Goal: Task Accomplishment & Management: Use online tool/utility

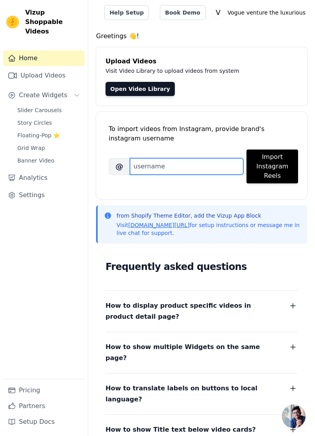
click at [194, 165] on input "Brand's Instagram Username" at bounding box center [186, 166] width 113 height 17
type input "Vogue"
click at [195, 166] on input "Vogueventure" at bounding box center [186, 166] width 113 height 17
click at [184, 162] on input "Vogueventurethe luxurious" at bounding box center [186, 166] width 113 height 17
click at [182, 162] on input "Vogueventurethe luxurious" at bounding box center [186, 166] width 113 height 17
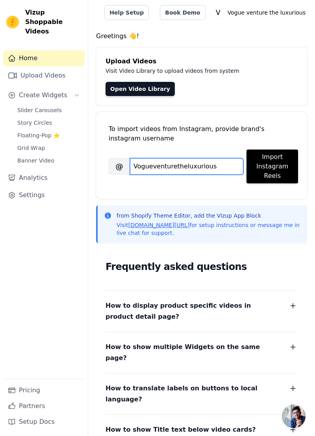
click at [226, 164] on input "Vogueventuretheluxurious" at bounding box center [186, 166] width 113 height 17
click at [226, 165] on input "Vogueventuretheluxurious" at bounding box center [186, 166] width 113 height 17
type input "Vogueventuretheluxurious786"
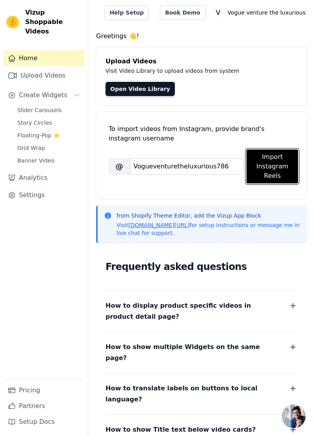
click at [269, 165] on button "Import Instagram Reels" at bounding box center [273, 167] width 52 height 34
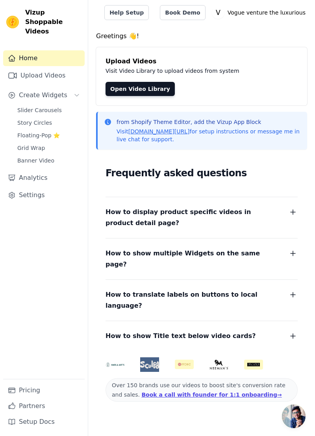
click at [54, 106] on span "Slider Carousels" at bounding box center [39, 110] width 45 height 8
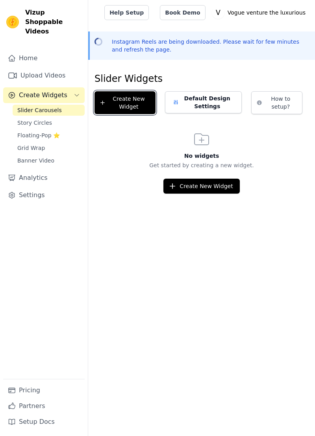
click at [125, 100] on button "Create New Widget" at bounding box center [125, 102] width 61 height 23
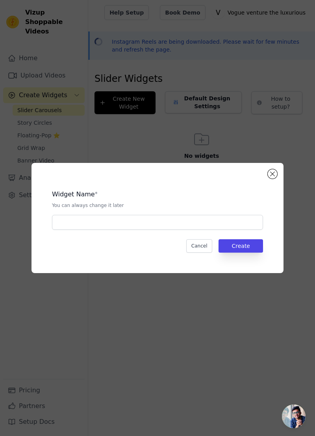
click at [282, 206] on div "Widget Name * You can always change it later Cancel Create" at bounding box center [158, 218] width 252 height 110
click at [271, 179] on button "Close modal" at bounding box center [272, 173] width 9 height 9
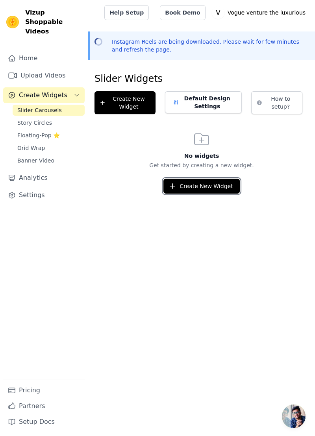
click at [209, 185] on button "Create New Widget" at bounding box center [201, 186] width 76 height 15
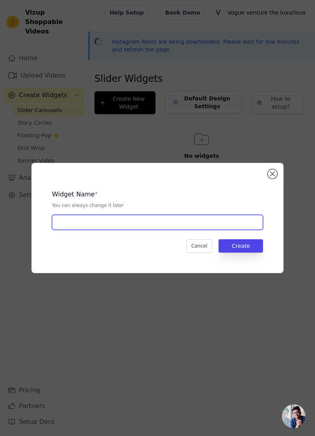
click at [196, 230] on input "text" at bounding box center [157, 222] width 211 height 15
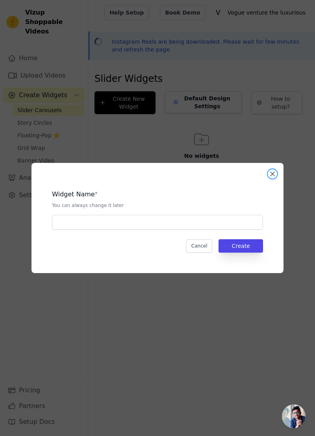
click at [273, 179] on button "Close modal" at bounding box center [272, 173] width 9 height 9
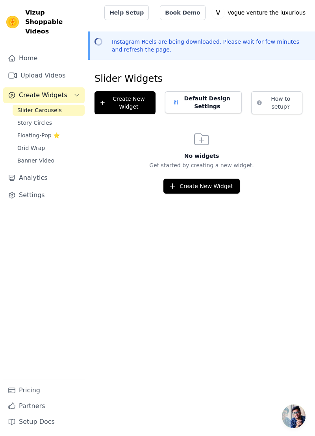
click at [33, 68] on link "Upload Videos" at bounding box center [44, 76] width 82 height 16
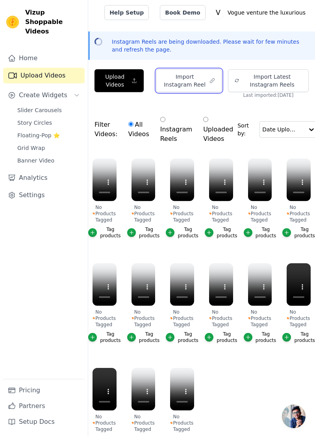
click at [195, 73] on button "Import Instagram Reel" at bounding box center [188, 80] width 65 height 23
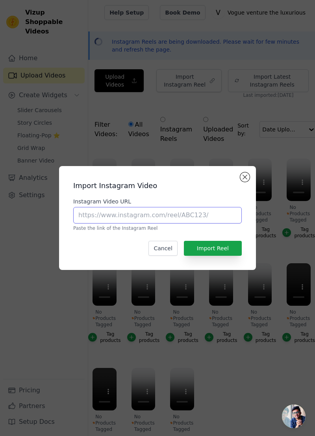
click at [206, 224] on input "Instagram Video URL" at bounding box center [157, 215] width 169 height 17
type input "Vogueventu.myshopify.com"
click at [227, 256] on button "Import Reel" at bounding box center [213, 248] width 58 height 15
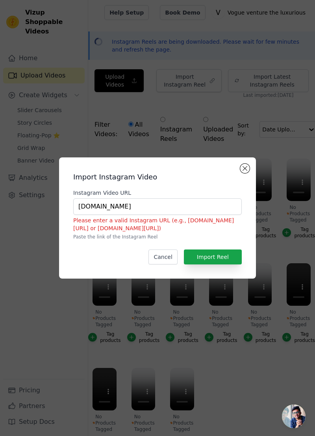
click at [249, 187] on div "Import Instagram Video Instagram Video URL Vogueventu.myshopify.com Please ente…" at bounding box center [157, 218] width 197 height 121
click at [245, 173] on button "Close modal" at bounding box center [244, 168] width 9 height 9
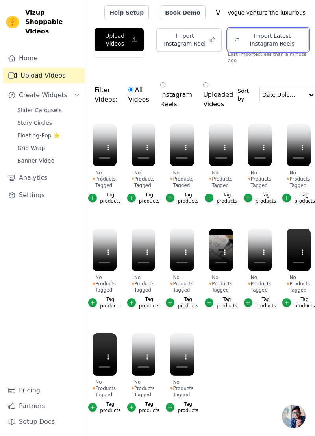
click at [276, 41] on button "Import Latest Instagram Reels" at bounding box center [268, 39] width 81 height 23
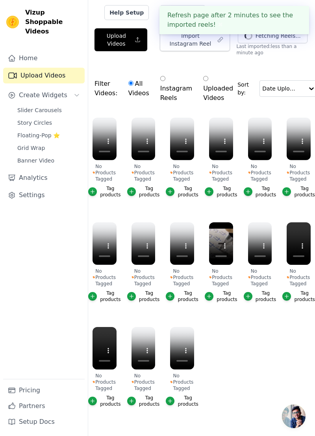
click at [277, 327] on ul "No Products Tagged Tag products No Products Tagged Tag products No Products Tag…" at bounding box center [201, 270] width 227 height 314
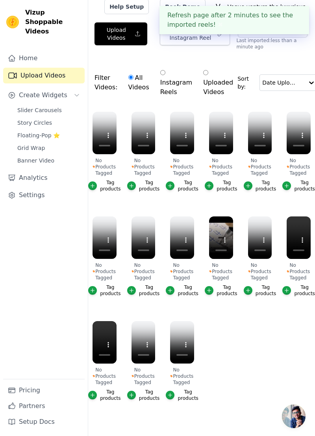
scroll to position [10, 0]
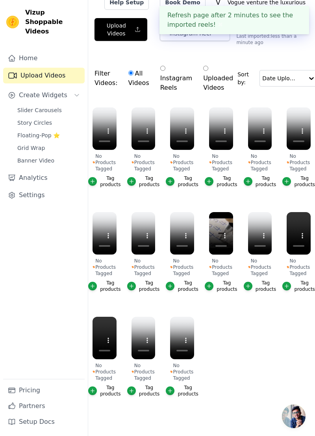
click at [214, 283] on button "Tag products" at bounding box center [221, 286] width 32 height 13
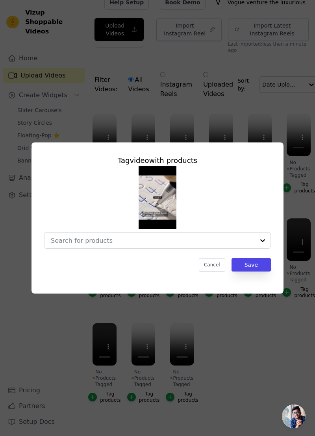
click at [214, 245] on input "No Products Tagged Tag video with products Cancel Save Tag products" at bounding box center [153, 240] width 204 height 7
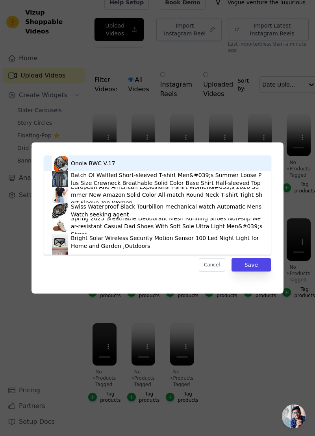
click at [299, 250] on div "Tag video with products Onola BWC V.17 Batch Of Waffled Short-sleeved T-shirt M…" at bounding box center [158, 218] width 290 height 176
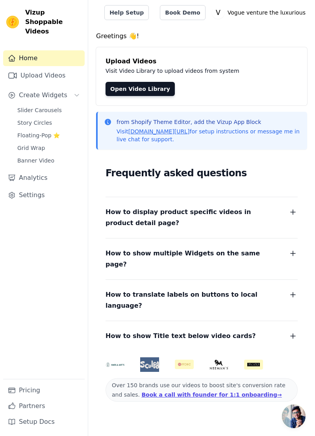
click at [146, 83] on link "Open Video Library" at bounding box center [140, 89] width 69 height 14
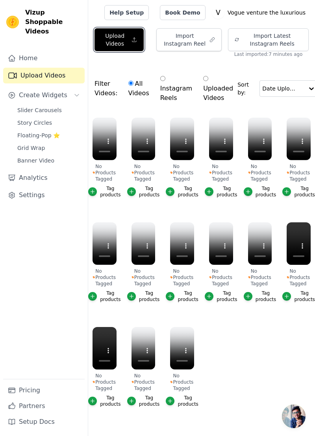
click at [122, 35] on button "Upload Videos" at bounding box center [119, 39] width 49 height 23
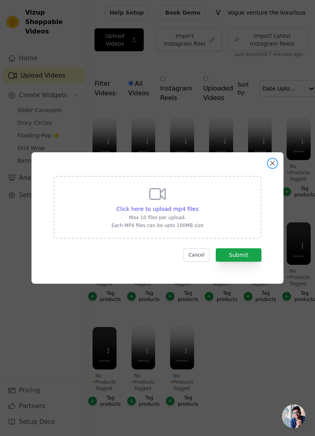
click at [273, 168] on button "Close modal" at bounding box center [272, 163] width 9 height 9
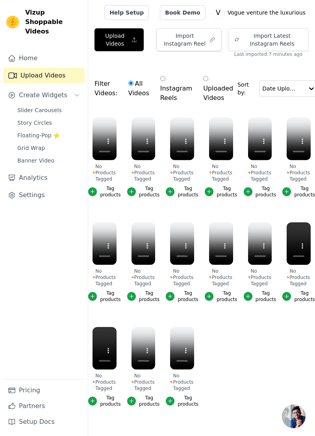
click at [48, 106] on span "Slider Carousels" at bounding box center [39, 110] width 45 height 8
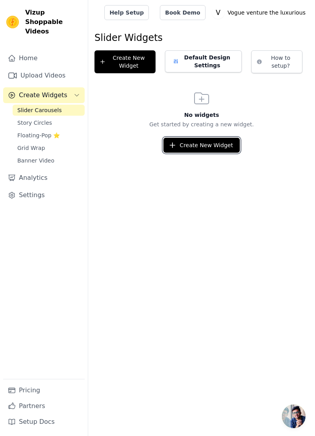
click at [195, 145] on button "Create New Widget" at bounding box center [201, 145] width 76 height 15
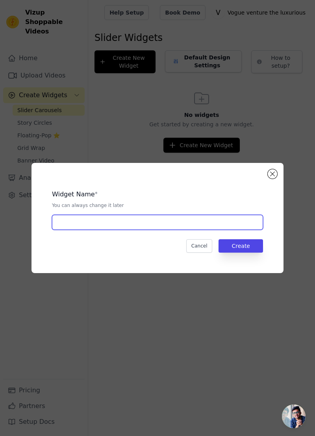
click at [157, 230] on input "text" at bounding box center [157, 222] width 211 height 15
type input "Product video"
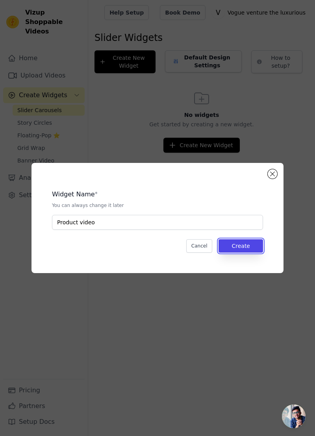
click at [254, 253] on button "Create" at bounding box center [241, 245] width 45 height 13
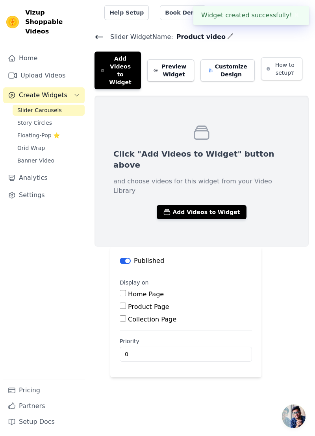
click at [123, 290] on input "Home Page" at bounding box center [123, 293] width 6 height 6
checkbox input "true"
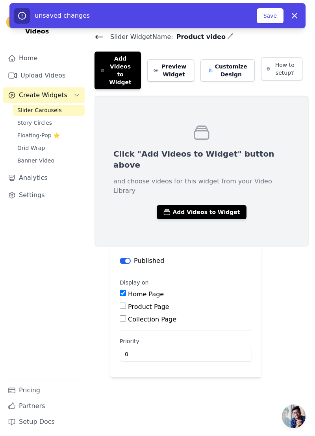
click at [275, 6] on div "unsaved changes Save Dismiss" at bounding box center [157, 15] width 296 height 25
click at [276, 9] on button "Save" at bounding box center [270, 15] width 27 height 15
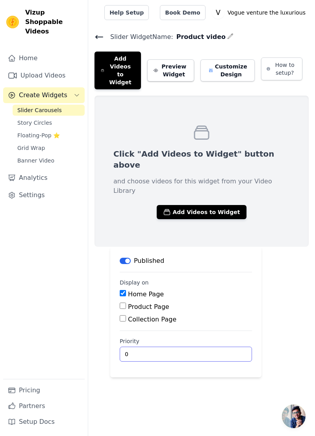
click at [153, 347] on input "0" at bounding box center [186, 354] width 132 height 15
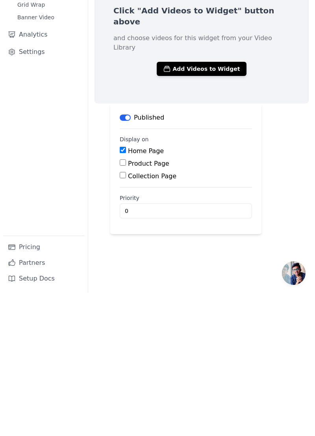
click at [227, 378] on html "Vizup Shoppable Videos Home Upload Videos Create Widgets Slider Carousels Story…" at bounding box center [157, 189] width 315 height 378
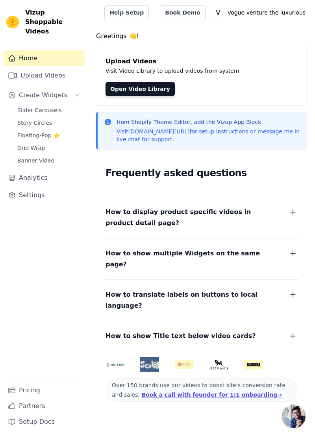
click at [56, 106] on span "Slider Carousels" at bounding box center [39, 110] width 45 height 8
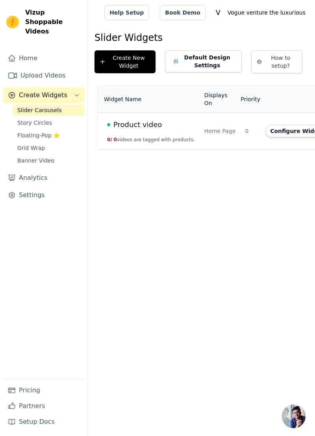
click at [222, 121] on td "Home Page" at bounding box center [220, 131] width 41 height 37
click at [287, 131] on button "Configure Widget" at bounding box center [297, 131] width 64 height 13
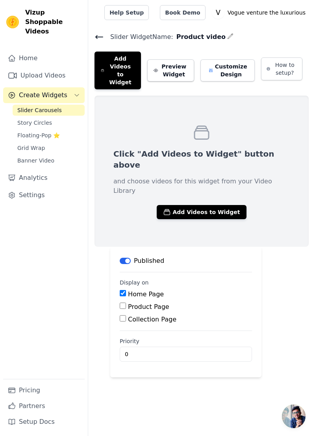
click at [215, 205] on button "Add Videos to Widget" at bounding box center [201, 212] width 89 height 14
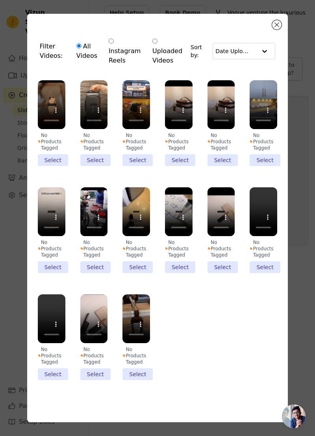
click at [135, 380] on li "No Products Tagged Select" at bounding box center [136, 338] width 28 height 86
click at [0, 0] on input "No Products Tagged Select" at bounding box center [0, 0] width 0 height 0
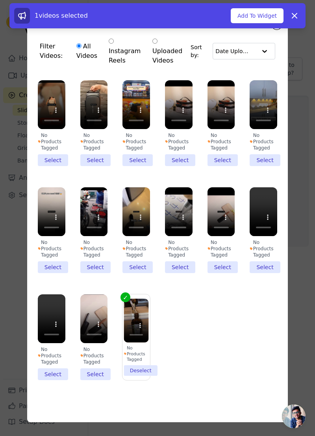
click at [99, 380] on li "No Products Tagged Select" at bounding box center [94, 338] width 28 height 86
click at [0, 0] on input "No Products Tagged Select" at bounding box center [0, 0] width 0 height 0
click at [59, 380] on li "No Products Tagged Select" at bounding box center [52, 338] width 28 height 86
click at [0, 0] on input "No Products Tagged Select" at bounding box center [0, 0] width 0 height 0
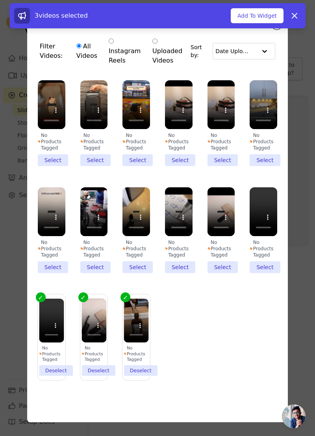
click at [269, 273] on li "No Products Tagged Select" at bounding box center [264, 230] width 28 height 86
click at [0, 0] on input "No Products Tagged Select" at bounding box center [0, 0] width 0 height 0
click at [221, 273] on li "No Products Tagged Select" at bounding box center [222, 230] width 28 height 86
click at [0, 0] on input "No Products Tagged Select" at bounding box center [0, 0] width 0 height 0
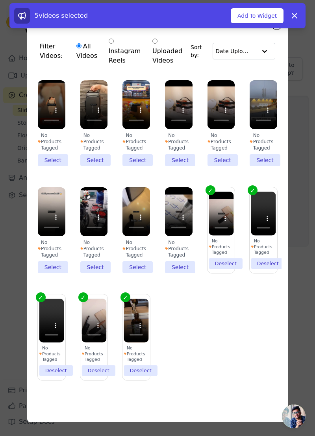
click at [176, 273] on li "No Products Tagged Select" at bounding box center [179, 230] width 28 height 86
click at [0, 0] on input "No Products Tagged Select" at bounding box center [0, 0] width 0 height 0
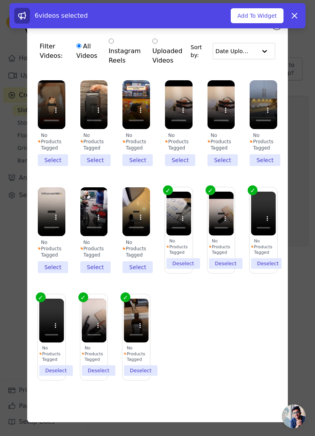
click at [138, 273] on li "No Products Tagged Select" at bounding box center [136, 230] width 28 height 86
click at [0, 0] on input "No Products Tagged Select" at bounding box center [0, 0] width 0 height 0
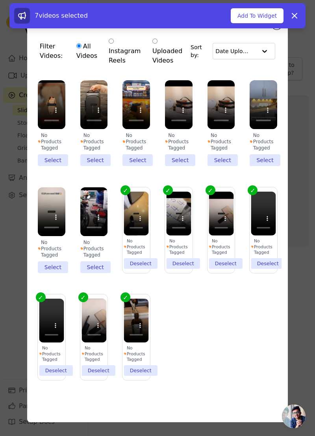
click at [95, 273] on li "No Products Tagged Select" at bounding box center [94, 230] width 28 height 86
click at [0, 0] on input "No Products Tagged Select" at bounding box center [0, 0] width 0 height 0
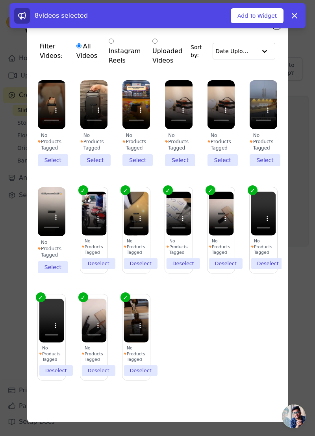
click at [48, 273] on li "No Products Tagged Select" at bounding box center [52, 230] width 28 height 86
click at [0, 0] on input "No Products Tagged Select" at bounding box center [0, 0] width 0 height 0
click at [267, 166] on li "No Products Tagged Select" at bounding box center [264, 123] width 28 height 86
click at [0, 0] on input "No Products Tagged Select" at bounding box center [0, 0] width 0 height 0
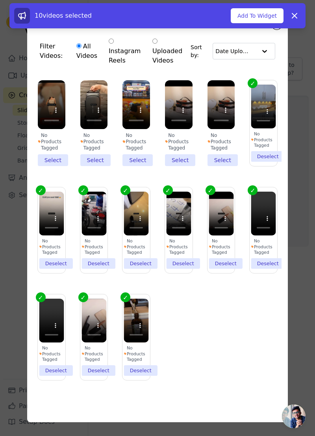
click at [217, 166] on li "No Products Tagged Select" at bounding box center [222, 123] width 28 height 86
click at [0, 0] on input "No Products Tagged Select" at bounding box center [0, 0] width 0 height 0
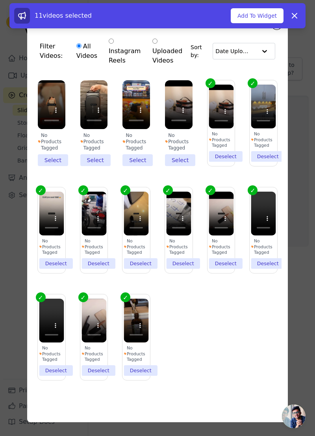
click at [170, 166] on li "No Products Tagged Select" at bounding box center [179, 123] width 28 height 86
click at [0, 0] on input "No Products Tagged Select" at bounding box center [0, 0] width 0 height 0
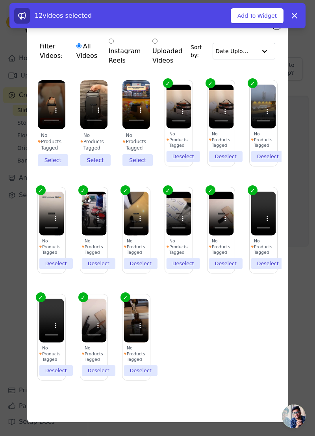
click at [127, 166] on li "No Products Tagged Select" at bounding box center [136, 123] width 28 height 86
click at [0, 0] on input "No Products Tagged Select" at bounding box center [0, 0] width 0 height 0
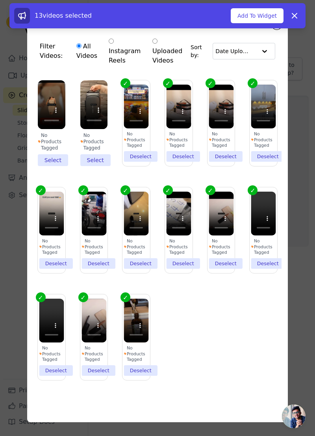
click at [83, 166] on li "No Products Tagged Select" at bounding box center [94, 123] width 28 height 86
click at [0, 0] on input "No Products Tagged Select" at bounding box center [0, 0] width 0 height 0
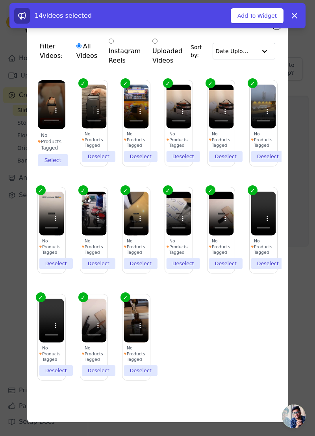
click at [48, 166] on li "No Products Tagged Select" at bounding box center [52, 123] width 28 height 86
click at [0, 0] on input "No Products Tagged Select" at bounding box center [0, 0] width 0 height 0
click at [265, 17] on button "Add To Widget" at bounding box center [257, 15] width 53 height 15
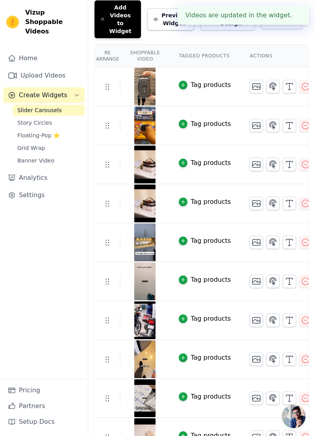
scroll to position [379, 0]
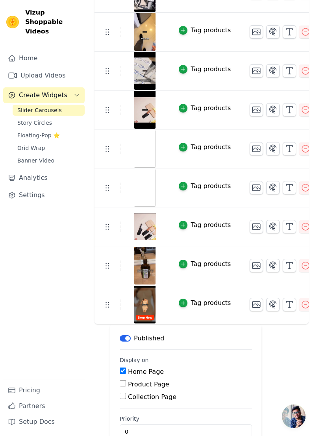
click at [293, 357] on div "Re Arrange Shoppable Video Tagged Products Actions Tag products Tag products Ta…" at bounding box center [201, 86] width 227 height 738
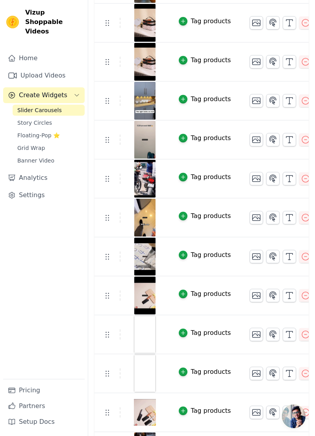
scroll to position [0, 0]
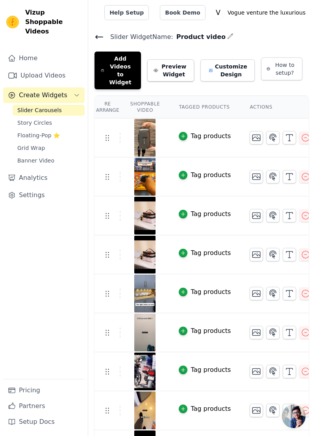
click at [101, 33] on icon at bounding box center [99, 36] width 9 height 9
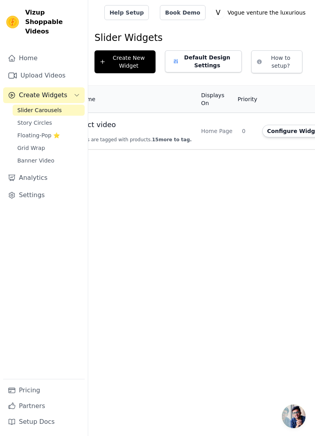
scroll to position [0, 69]
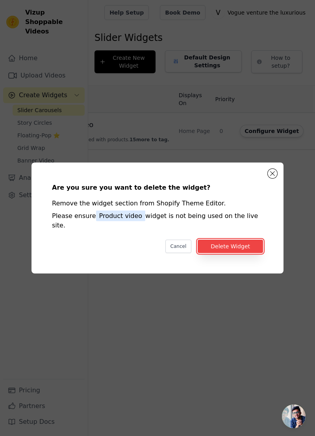
click at [242, 253] on button "Delete Widget" at bounding box center [230, 246] width 65 height 13
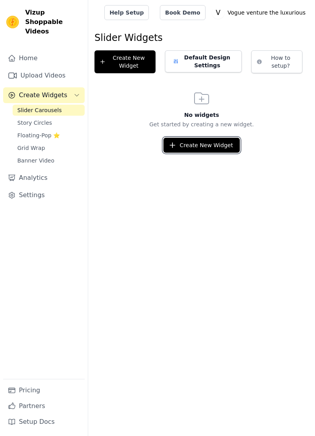
click at [217, 146] on button "Create New Widget" at bounding box center [201, 145] width 76 height 15
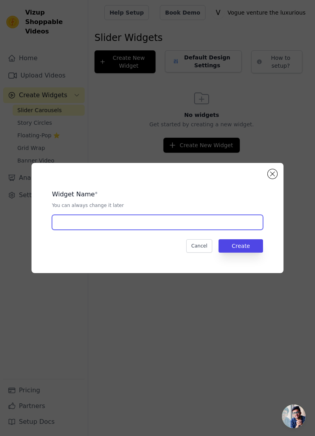
click at [185, 230] on input "text" at bounding box center [157, 222] width 211 height 15
type input "Product video"
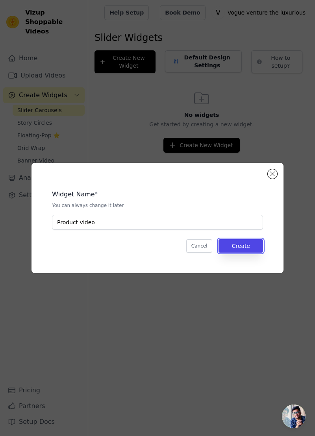
click at [248, 253] on button "Create" at bounding box center [241, 245] width 45 height 13
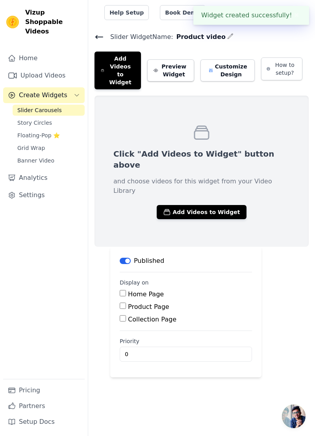
click at [183, 205] on button "Add Videos to Widget" at bounding box center [201, 212] width 89 height 14
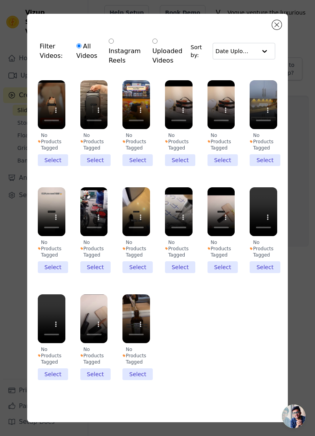
click at [269, 273] on li "No Products Tagged Select" at bounding box center [264, 230] width 28 height 86
click at [0, 0] on input "No Products Tagged Select" at bounding box center [0, 0] width 0 height 0
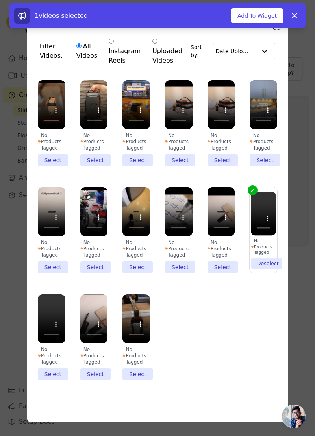
click at [224, 273] on li "No Products Tagged Select" at bounding box center [222, 230] width 28 height 86
click at [0, 0] on input "No Products Tagged Select" at bounding box center [0, 0] width 0 height 0
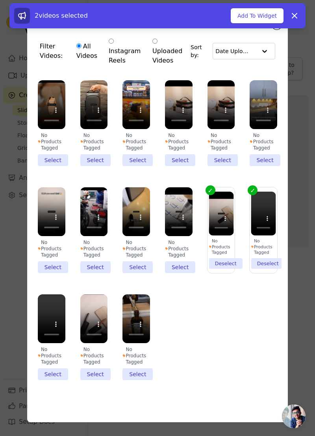
click at [181, 273] on li "No Products Tagged Select" at bounding box center [179, 230] width 28 height 86
click at [0, 0] on input "No Products Tagged Select" at bounding box center [0, 0] width 0 height 0
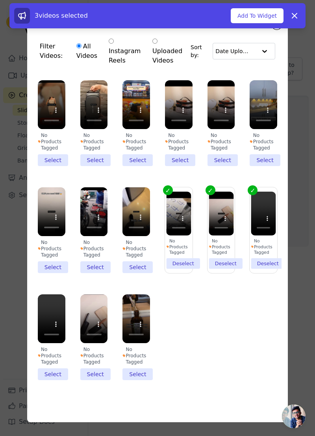
click at [135, 273] on li "No Products Tagged Select" at bounding box center [136, 230] width 28 height 86
click at [0, 0] on input "No Products Tagged Select" at bounding box center [0, 0] width 0 height 0
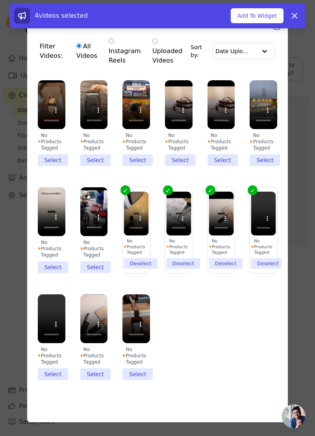
click at [95, 273] on li "No Products Tagged Select" at bounding box center [94, 230] width 28 height 86
click at [0, 0] on input "No Products Tagged Select" at bounding box center [0, 0] width 0 height 0
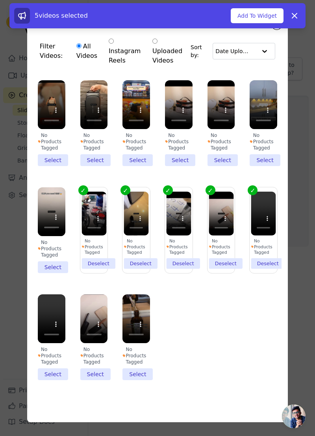
click at [43, 273] on li "No Products Tagged Select" at bounding box center [52, 230] width 28 height 86
click at [0, 0] on input "No Products Tagged Select" at bounding box center [0, 0] width 0 height 0
click at [138, 380] on li "No Products Tagged Select" at bounding box center [136, 338] width 28 height 86
click at [0, 0] on input "No Products Tagged Select" at bounding box center [0, 0] width 0 height 0
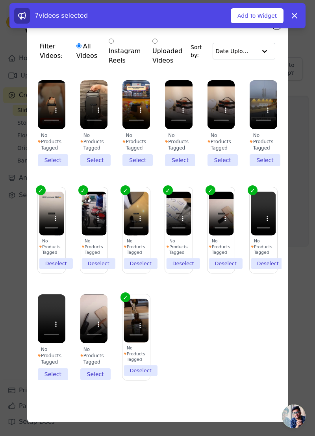
click at [101, 380] on li "No Products Tagged Select" at bounding box center [94, 338] width 28 height 86
click at [0, 0] on input "No Products Tagged Select" at bounding box center [0, 0] width 0 height 0
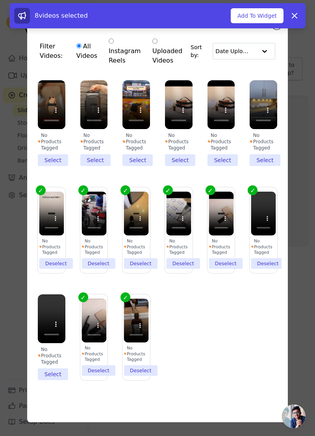
click at [45, 380] on li "No Products Tagged Select" at bounding box center [52, 338] width 28 height 86
click at [0, 0] on input "No Products Tagged Select" at bounding box center [0, 0] width 0 height 0
click at [264, 166] on li "No Products Tagged Select" at bounding box center [264, 123] width 28 height 86
click at [0, 0] on input "No Products Tagged Select" at bounding box center [0, 0] width 0 height 0
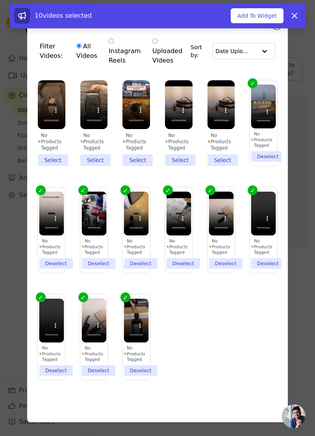
click at [227, 166] on li "No Products Tagged Select" at bounding box center [222, 123] width 28 height 86
click at [0, 0] on input "No Products Tagged Select" at bounding box center [0, 0] width 0 height 0
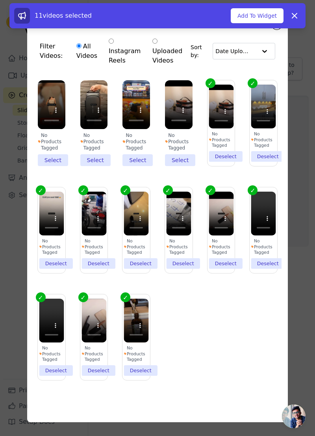
click at [185, 166] on li "No Products Tagged Select" at bounding box center [179, 123] width 28 height 86
click at [0, 0] on input "No Products Tagged Select" at bounding box center [0, 0] width 0 height 0
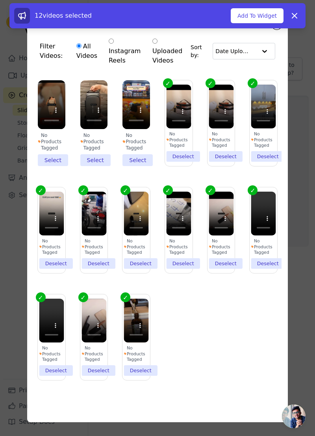
click at [138, 166] on li "No Products Tagged Select" at bounding box center [136, 123] width 28 height 86
click at [0, 0] on input "No Products Tagged Select" at bounding box center [0, 0] width 0 height 0
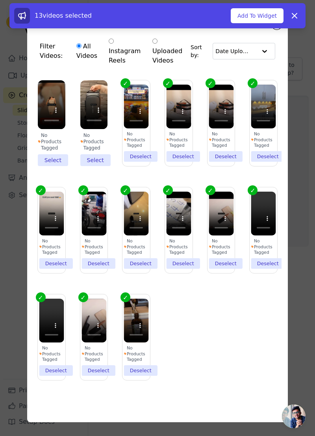
click at [102, 166] on li "No Products Tagged Select" at bounding box center [94, 123] width 28 height 86
click at [0, 0] on input "No Products Tagged Select" at bounding box center [0, 0] width 0 height 0
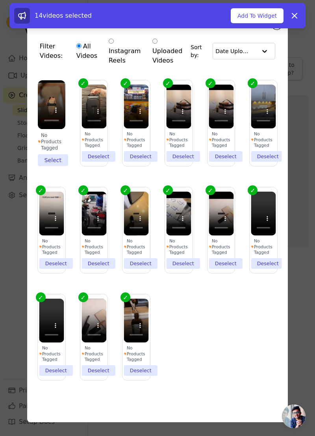
click at [47, 166] on li "No Products Tagged Select" at bounding box center [52, 123] width 28 height 86
click at [0, 0] on input "No Products Tagged Select" at bounding box center [0, 0] width 0 height 0
click at [257, 14] on button "Add To Widget" at bounding box center [257, 15] width 53 height 15
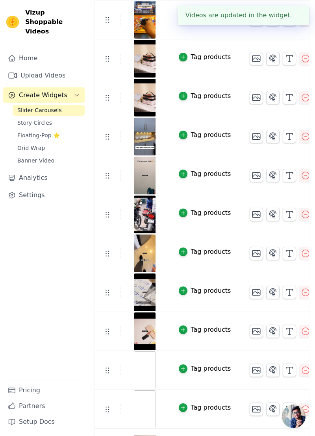
scroll to position [379, 0]
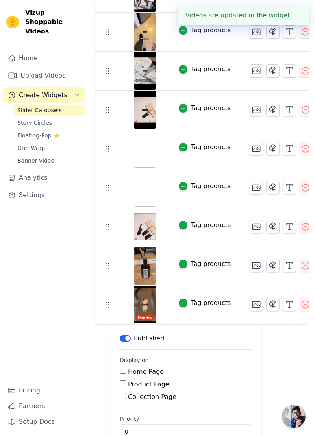
click at [128, 368] on label "Home Page" at bounding box center [146, 371] width 36 height 7
click at [126, 368] on input "Home Page" at bounding box center [123, 371] width 6 height 6
checkbox input "true"
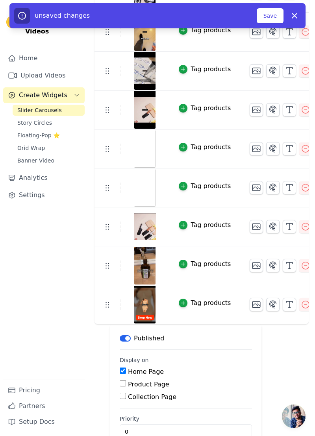
click at [273, 12] on button "Save" at bounding box center [270, 15] width 27 height 15
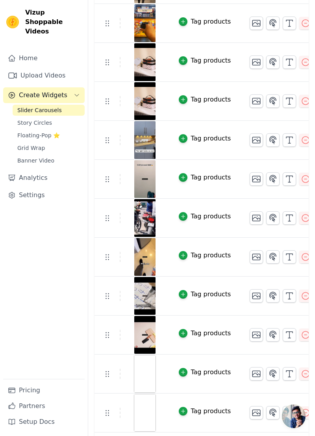
scroll to position [0, 0]
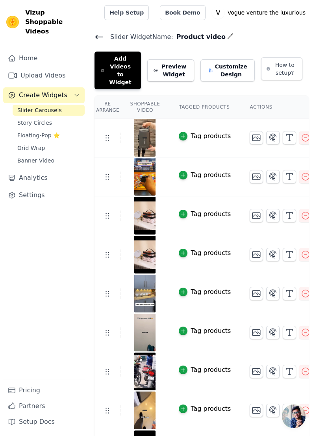
click at [26, 50] on link "Home" at bounding box center [44, 58] width 82 height 16
